Goal: Register for event/course

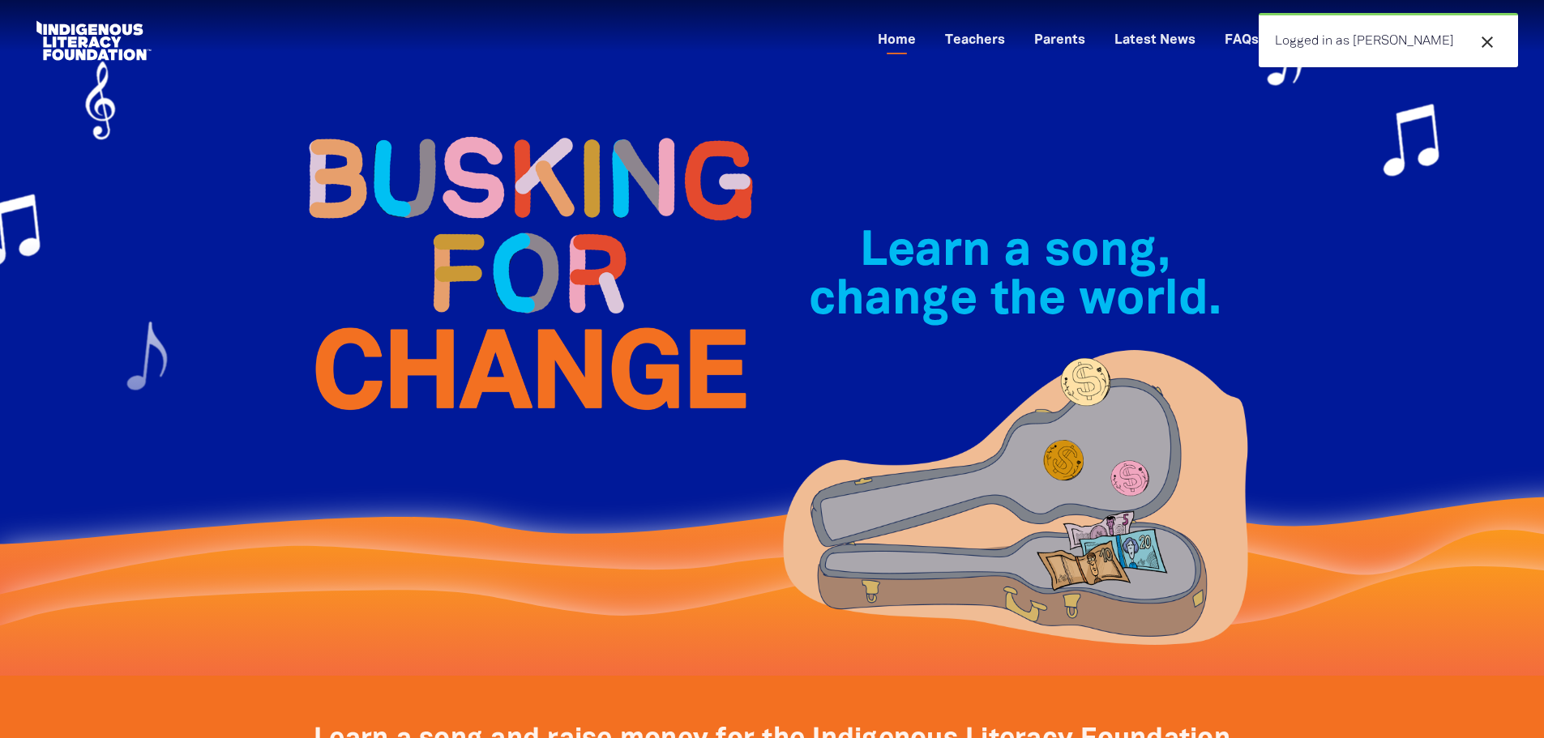
click at [1360, 38] on div "close Logged in as [PERSON_NAME]" at bounding box center [1388, 40] width 259 height 54
click at [1272, 154] on div at bounding box center [772, 338] width 1544 height 676
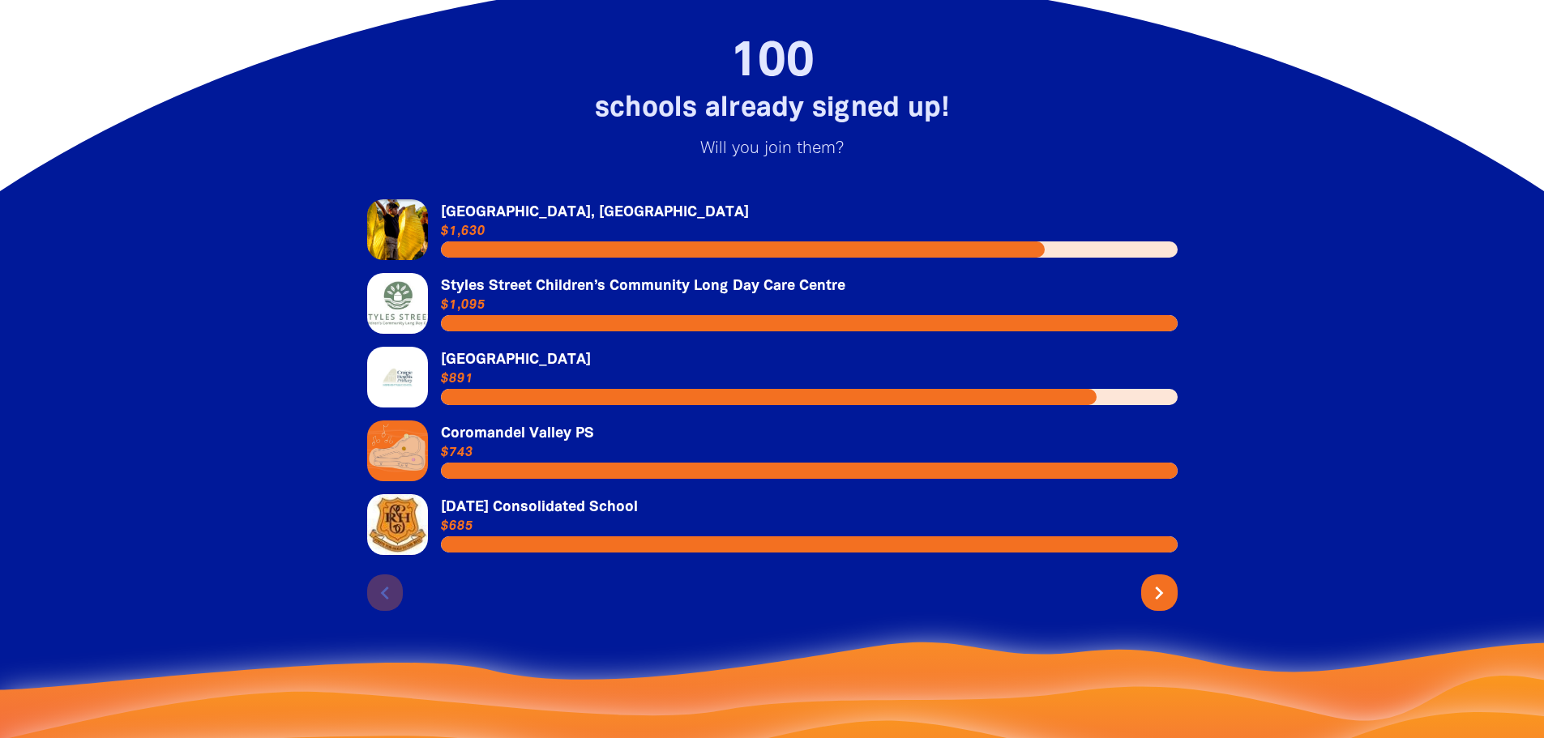
scroll to position [3404, 0]
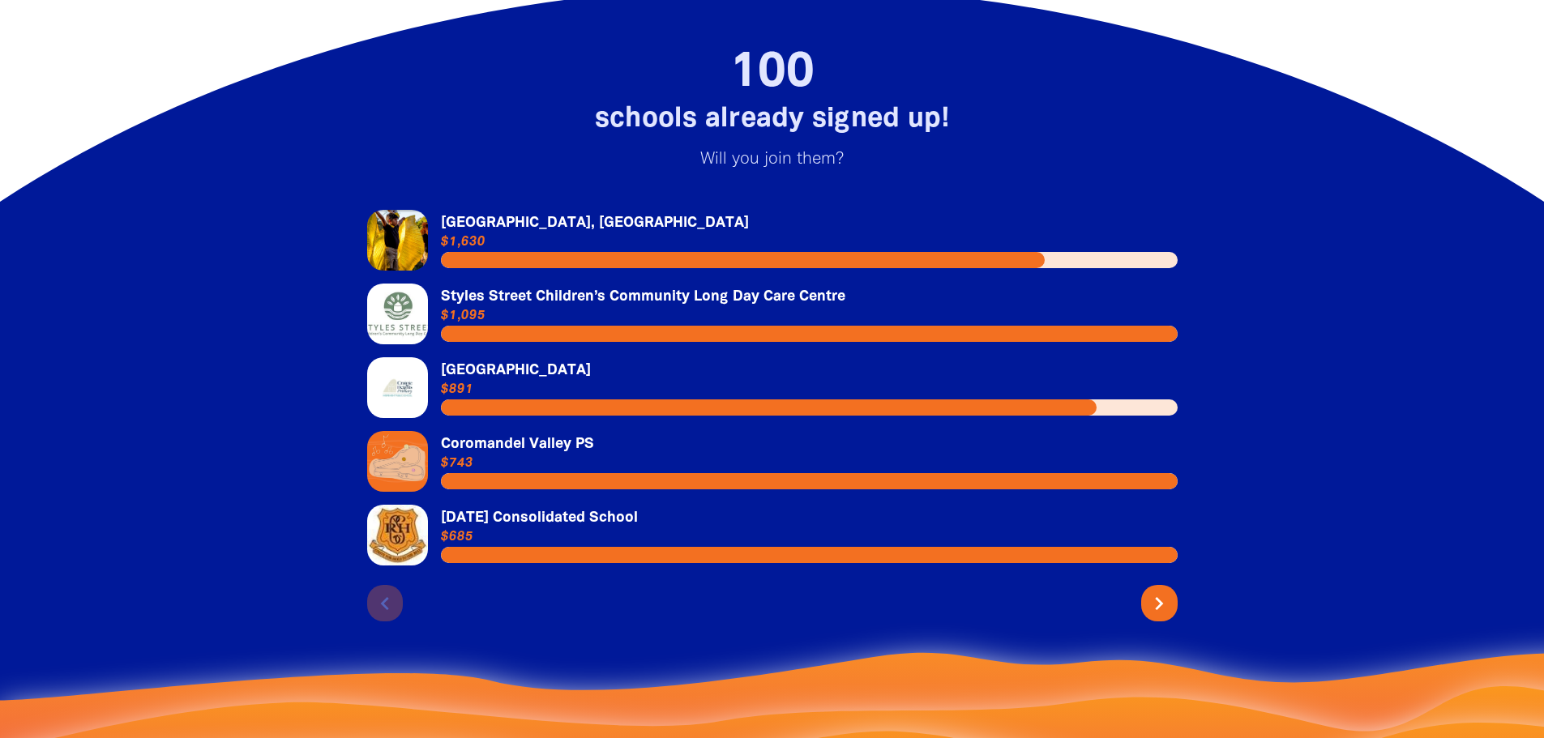
click at [673, 291] on link "Link to Styles Street Children’s Community Long Day Care Centre" at bounding box center [772, 314] width 810 height 61
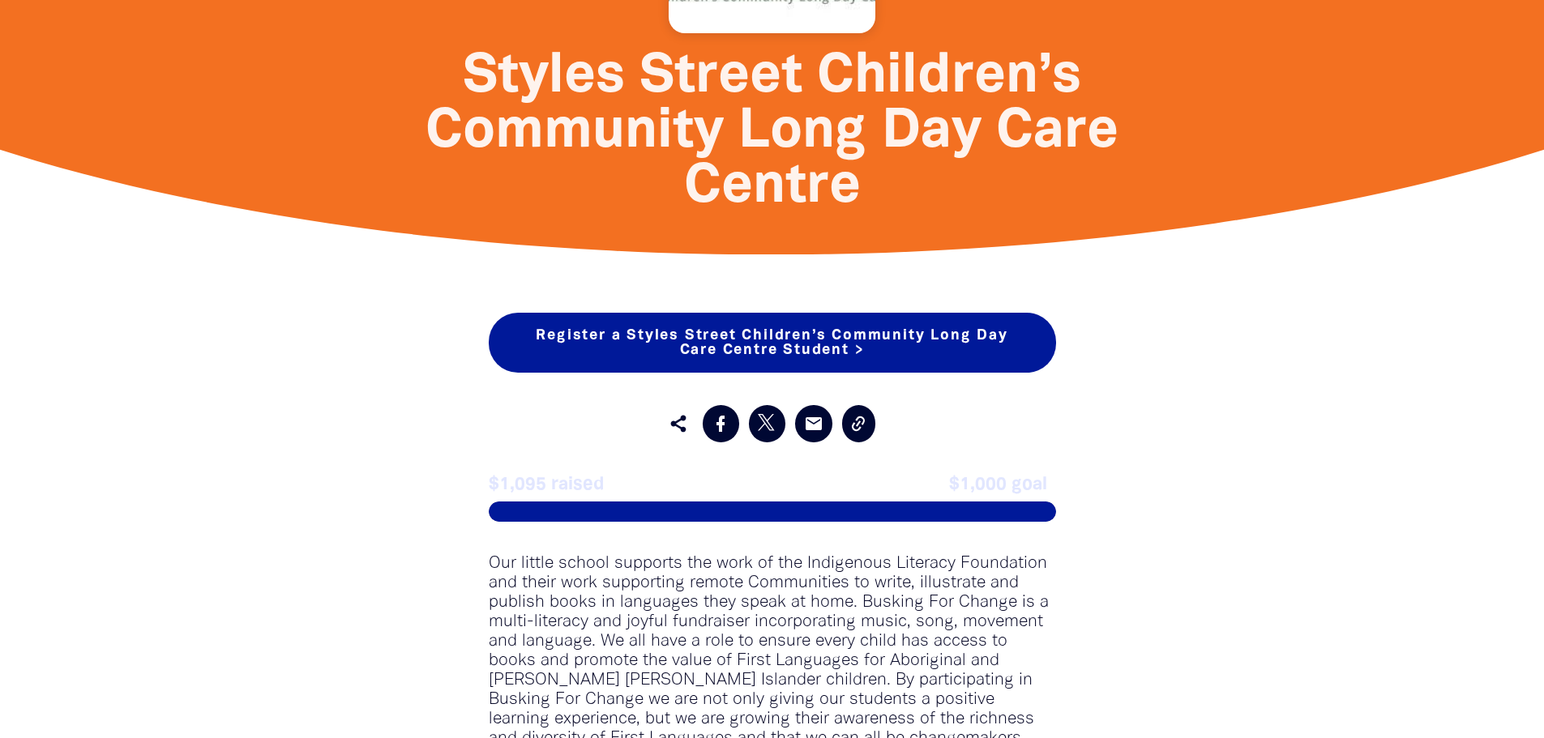
scroll to position [1216, 0]
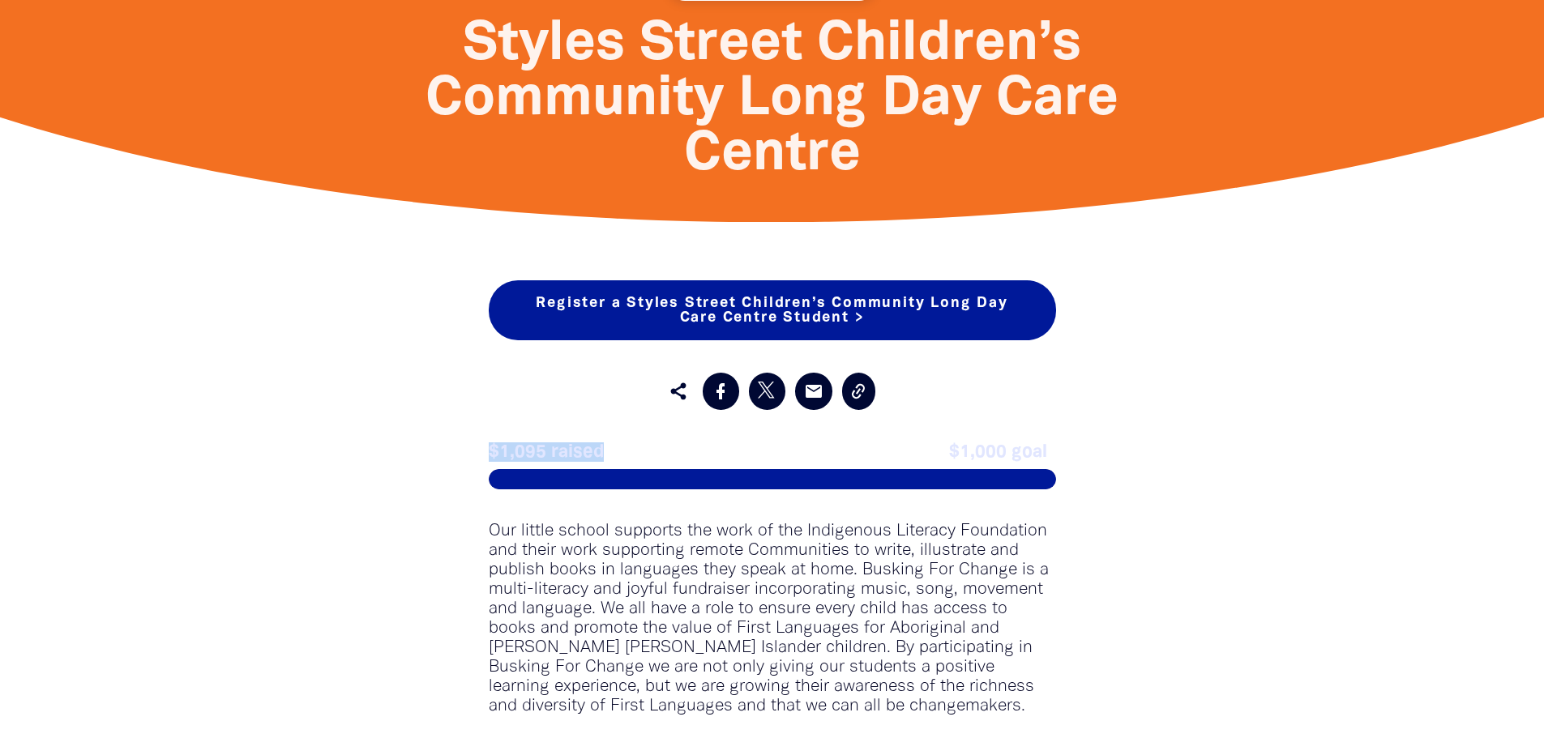
drag, startPoint x: 645, startPoint y: 451, endPoint x: 485, endPoint y: 459, distance: 160.6
click at [485, 459] on div "Register a Styles Street Children’s Community Long Day Care Centre Student > Re…" at bounding box center [772, 579] width 616 height 598
copy span "$1,095 raised"
